Goal: Task Accomplishment & Management: Manage account settings

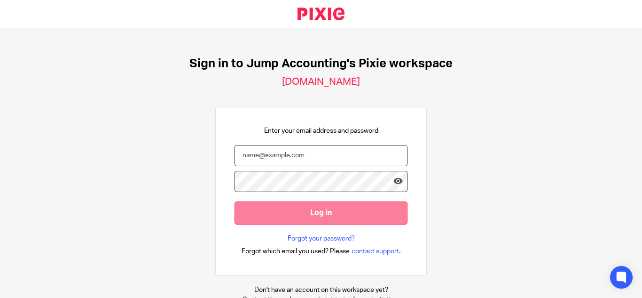
type input "[EMAIL_ADDRESS][DOMAIN_NAME]"
click at [327, 215] on input "Log in" at bounding box center [321, 212] width 173 height 23
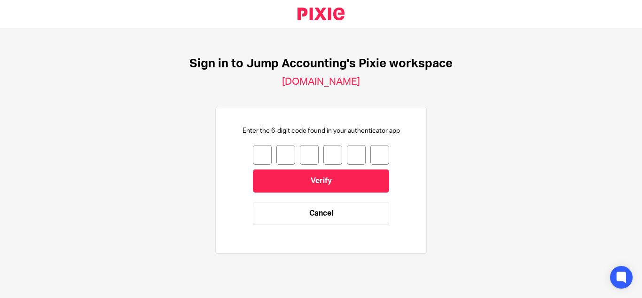
click at [259, 158] on input "number" at bounding box center [262, 155] width 19 height 20
type input "2"
type input "3"
type input "7"
type input "0"
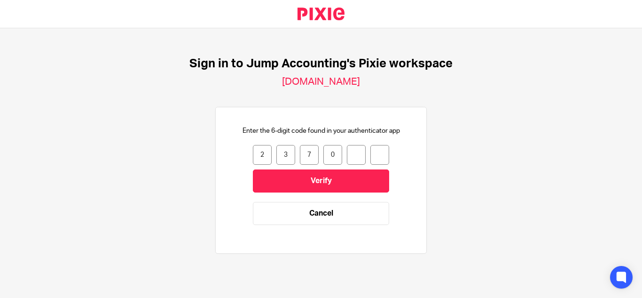
type input "1"
type input "0"
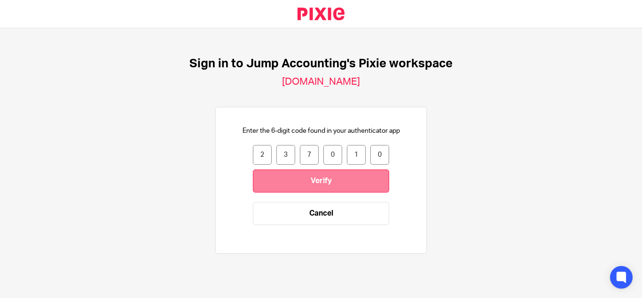
click at [315, 183] on input "Verify" at bounding box center [321, 180] width 136 height 23
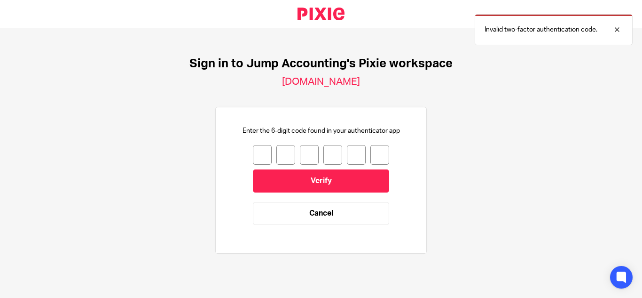
click at [253, 153] on input "number" at bounding box center [262, 155] width 19 height 20
type input "1"
type input "7"
type input "5"
type input "2"
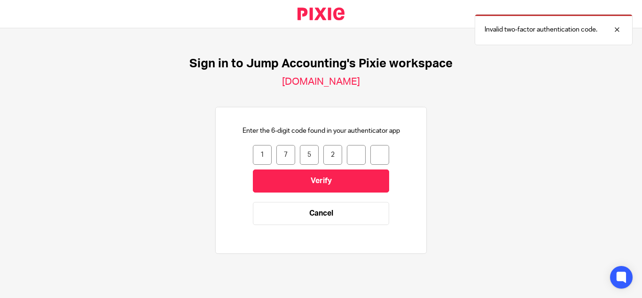
type input "9"
type input "2"
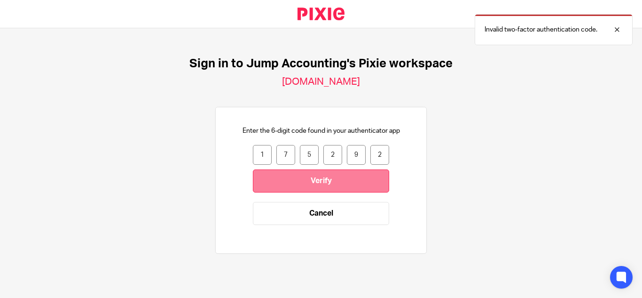
click at [309, 186] on input "Verify" at bounding box center [321, 180] width 136 height 23
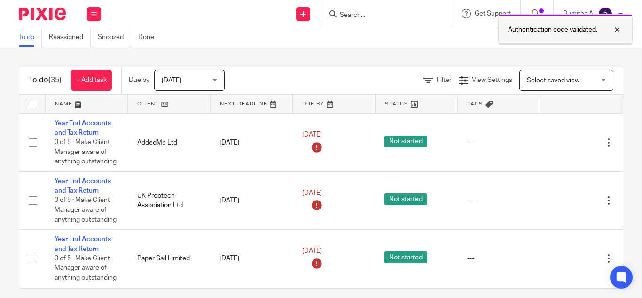
click at [615, 29] on div at bounding box center [610, 29] width 25 height 11
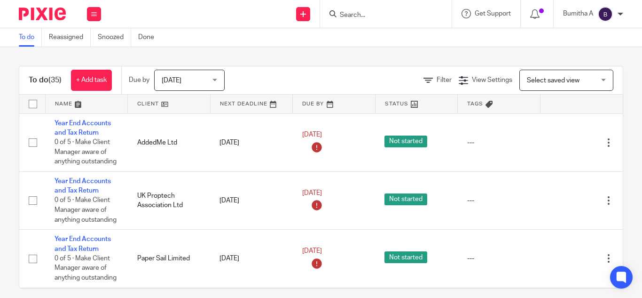
click at [608, 9] on img at bounding box center [605, 14] width 15 height 15
click at [579, 36] on span "My profile" at bounding box center [583, 37] width 29 height 7
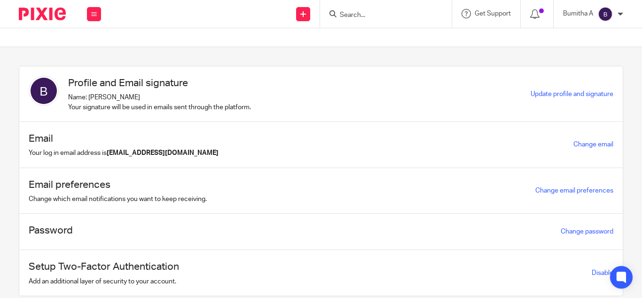
scroll to position [31, 0]
